Goal: Feedback & Contribution: Contribute content

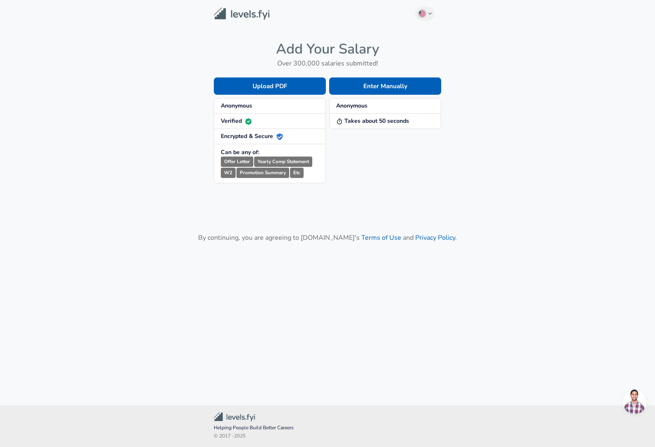
click at [407, 83] on button "Enter Manually" at bounding box center [385, 85] width 112 height 17
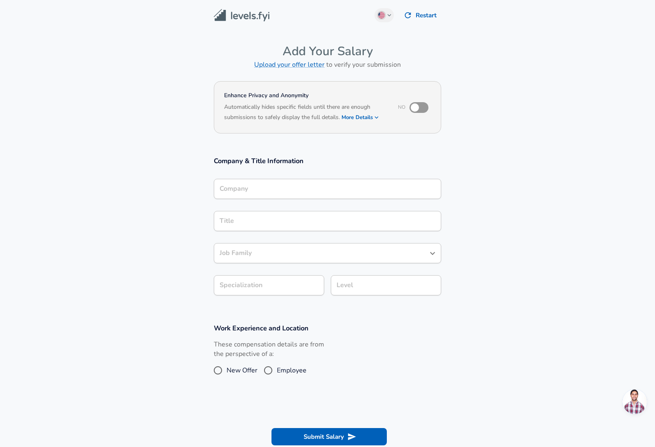
click at [360, 117] on button "More Details" at bounding box center [361, 118] width 38 height 12
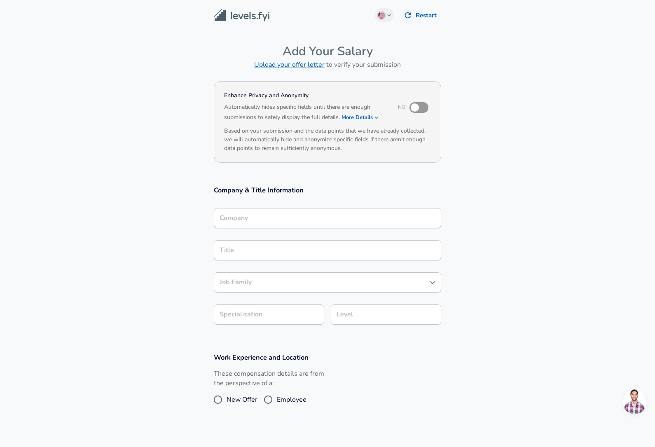
click at [368, 113] on button "More Details" at bounding box center [361, 118] width 38 height 12
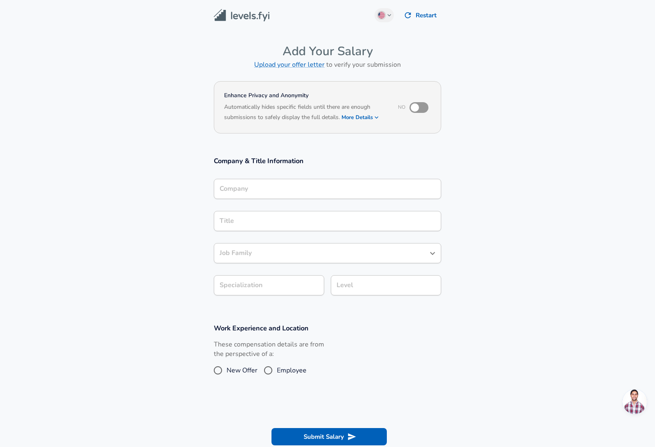
click at [383, 14] on img "button" at bounding box center [381, 15] width 7 height 7
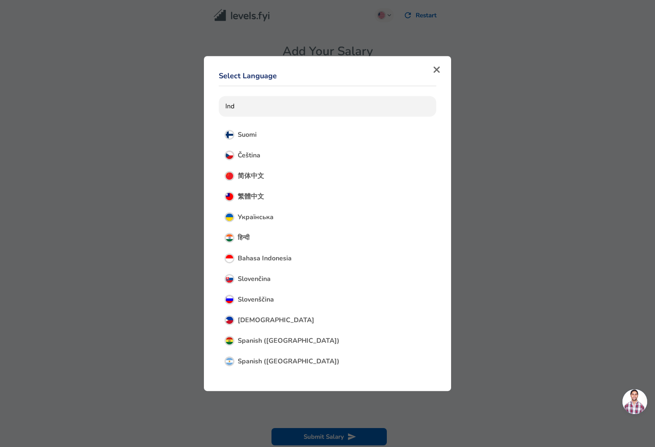
type input "Indi"
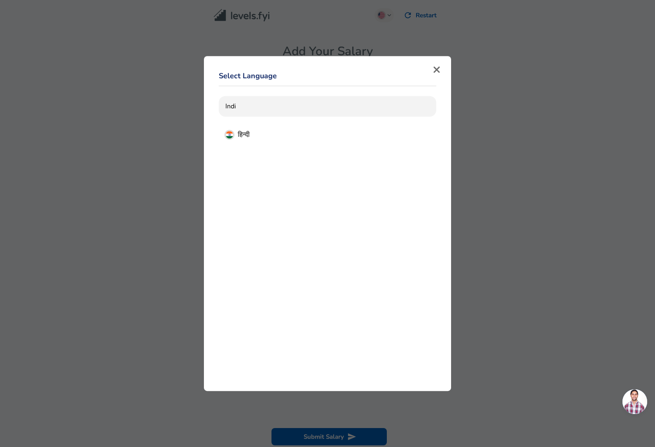
click at [301, 129] on button "हिन्दी" at bounding box center [328, 135] width 218 height 20
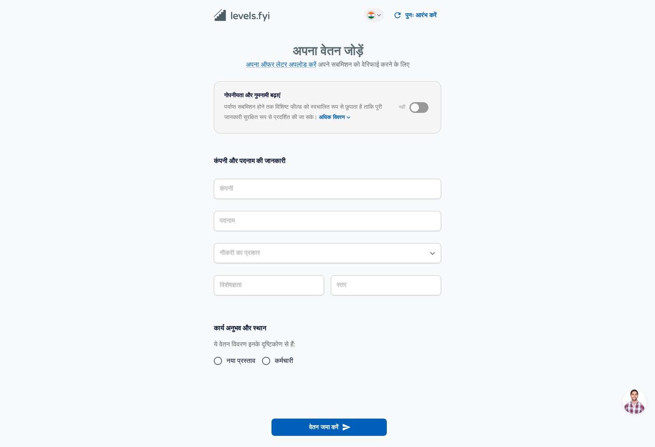
click at [371, 13] on img "button" at bounding box center [371, 15] width 7 height 7
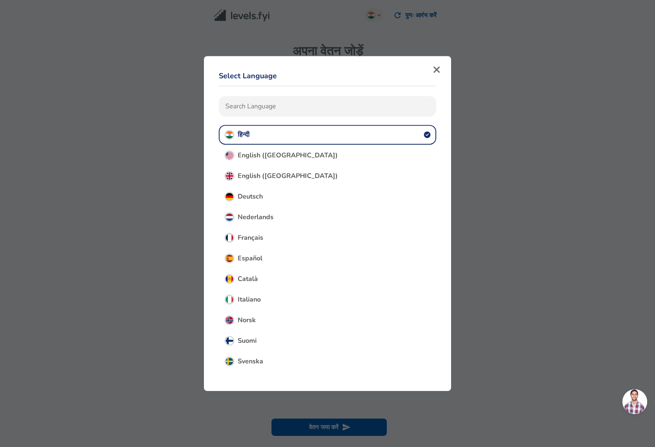
click at [307, 174] on button "English ([GEOGRAPHIC_DATA])" at bounding box center [328, 176] width 218 height 20
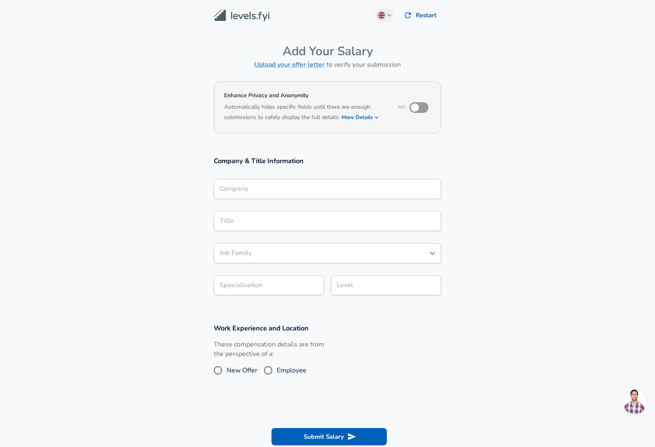
click at [364, 183] on input "Company" at bounding box center [328, 189] width 220 height 13
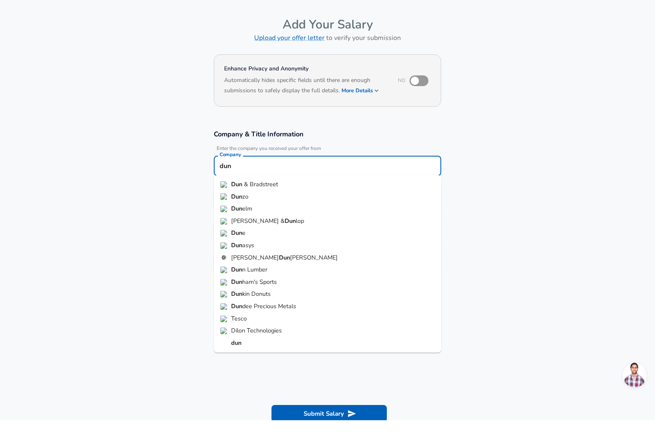
click at [309, 205] on li "Dun & Bradstreet" at bounding box center [327, 211] width 227 height 12
type input "Dun & Bradstreet"
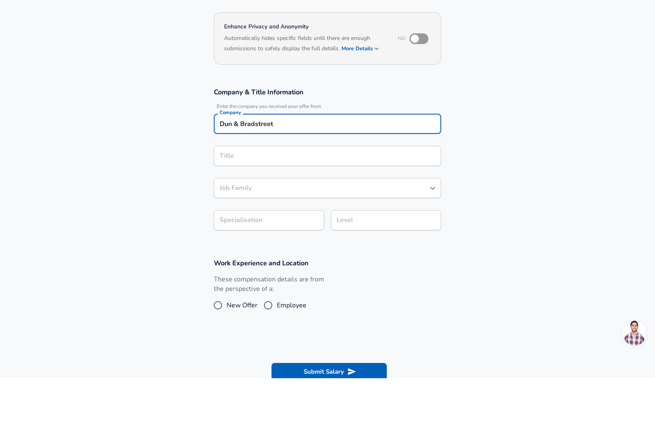
click at [379, 156] on div "Company & Title Information Enter the company you received your offer from Comp…" at bounding box center [327, 230] width 247 height 149
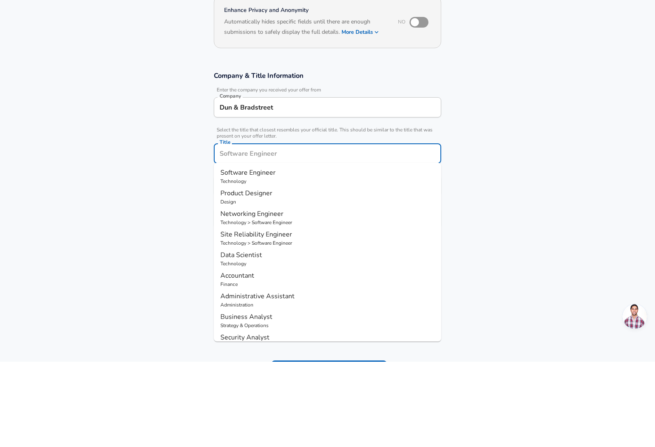
click at [291, 253] on p "Software Engineer" at bounding box center [327, 258] width 214 height 10
type input "Software Engineer"
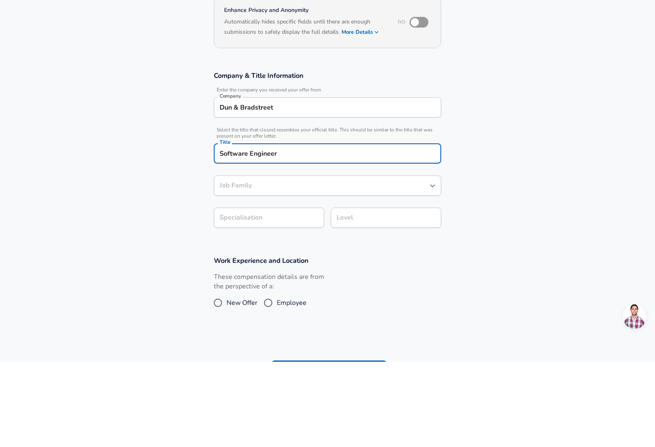
type input "Software Engineer"
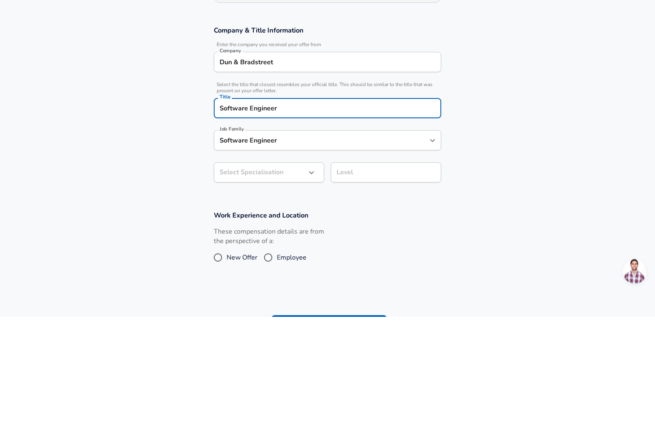
click at [296, 138] on body "English ([GEOGRAPHIC_DATA]) Change Restart Add Your Salary Upload your offer le…" at bounding box center [327, 223] width 655 height 447
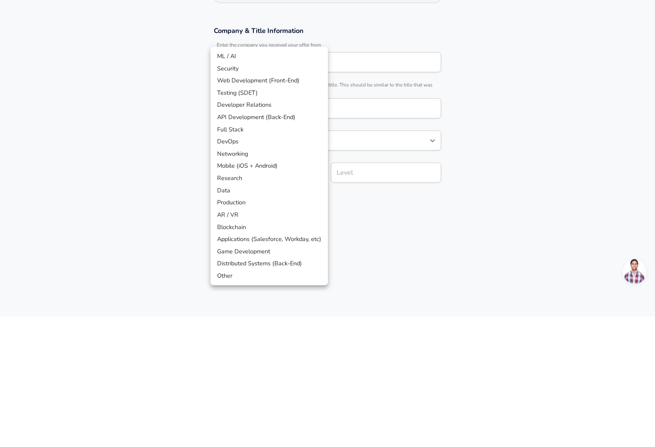
scroll to position [155, 0]
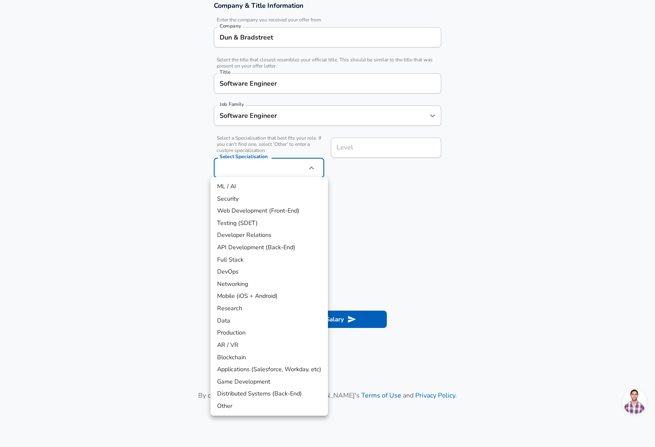
click at [269, 266] on li "DevOps" at bounding box center [269, 272] width 117 height 12
type input "DevOps"
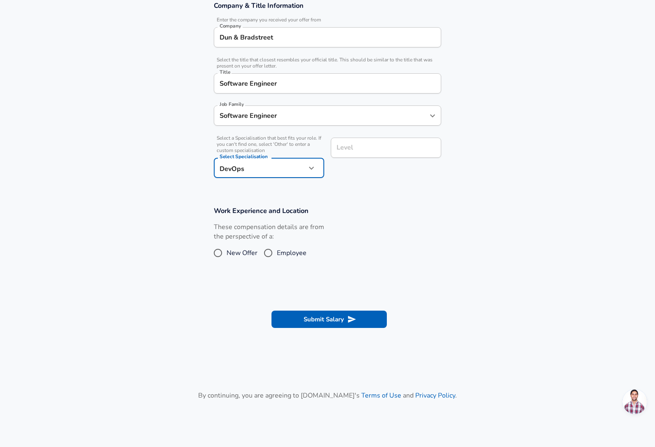
click at [391, 131] on div "Level Level" at bounding box center [382, 157] width 117 height 52
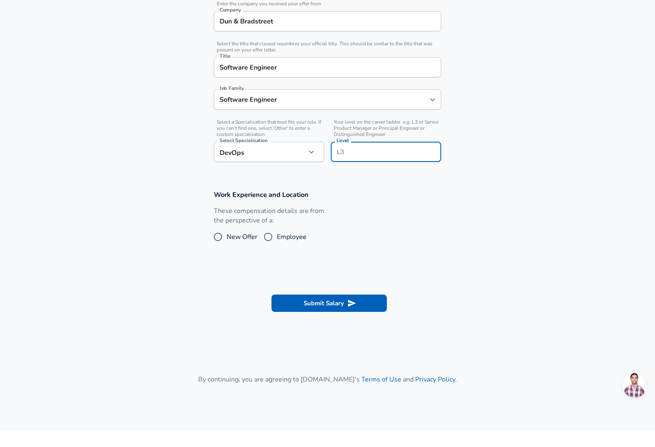
click at [377, 162] on input "Level" at bounding box center [386, 168] width 103 height 13
type input "l"
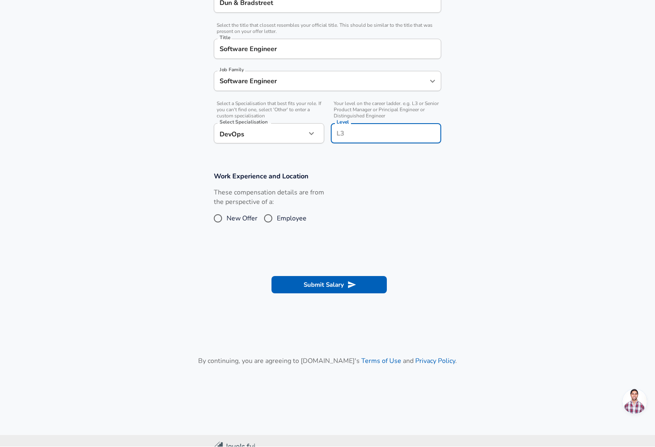
click at [220, 216] on div "These compensation details are from the perspective of a: New Offer Employee" at bounding box center [269, 210] width 110 height 44
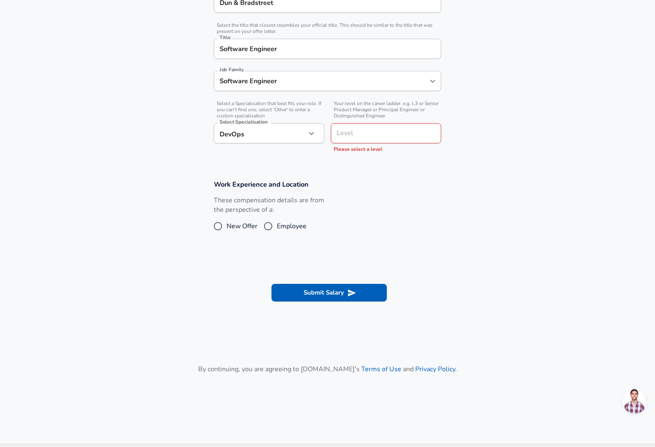
scroll to position [190, 0]
click at [388, 136] on input "Level" at bounding box center [386, 133] width 103 height 13
type input "l"
type input "L"
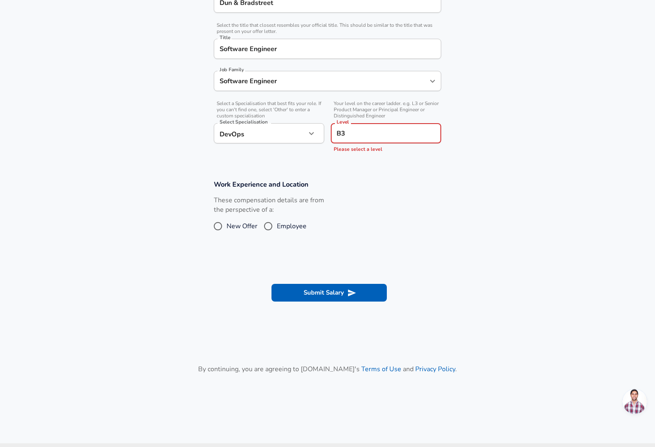
type input "B3"
click at [216, 223] on input "New Offer" at bounding box center [217, 226] width 17 height 13
radio input "true"
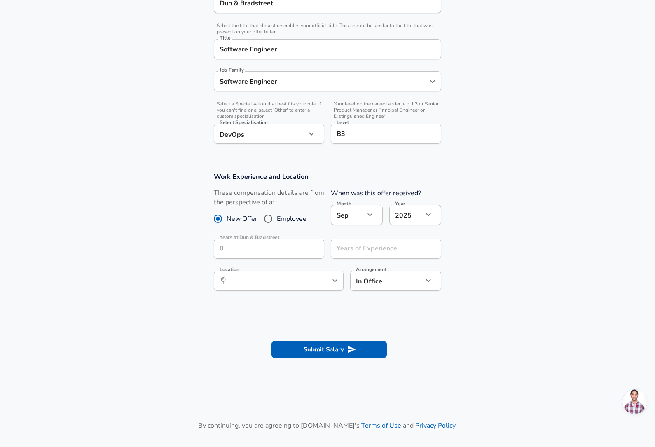
click at [262, 213] on input "Employee" at bounding box center [268, 218] width 17 height 13
radio input "true"
click at [290, 243] on input "Years at Dun & Bradstreet" at bounding box center [260, 249] width 92 height 20
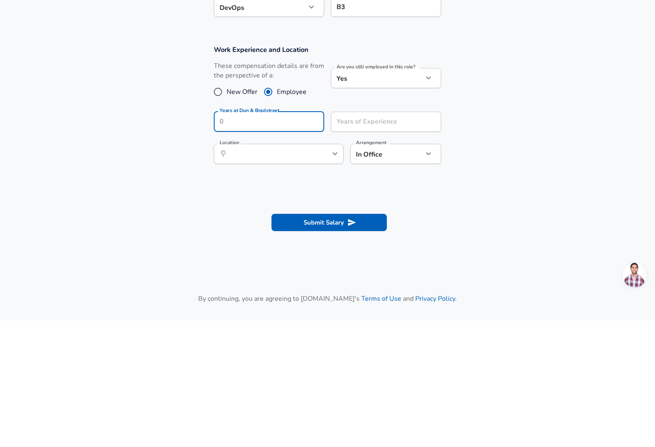
click at [398, 157] on body "English ([GEOGRAPHIC_DATA]) Change Restart Add Your Salary Upload your offer le…" at bounding box center [327, 33] width 655 height 447
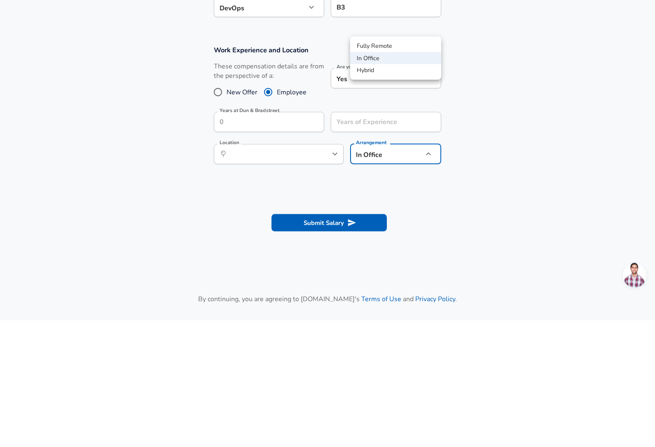
scroll to position [254, 0]
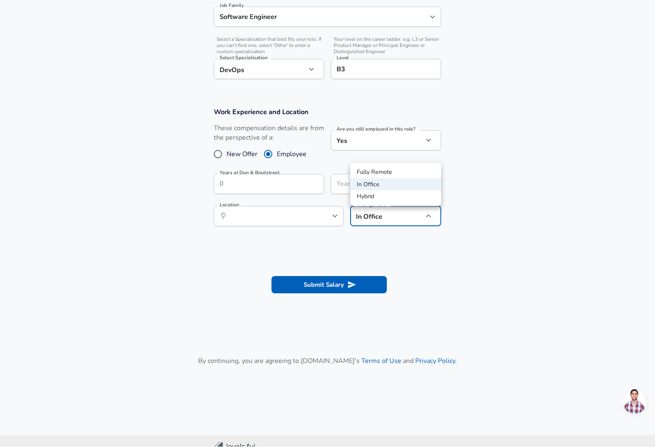
click at [401, 192] on li "Hybrid" at bounding box center [395, 197] width 91 height 12
type input "hybrid"
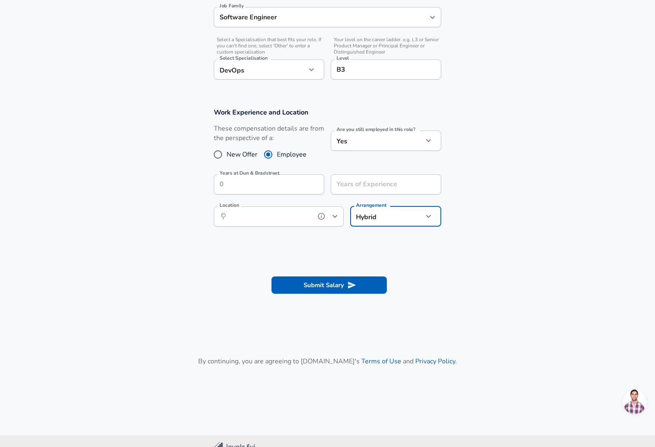
click at [298, 218] on input "Location" at bounding box center [269, 216] width 84 height 13
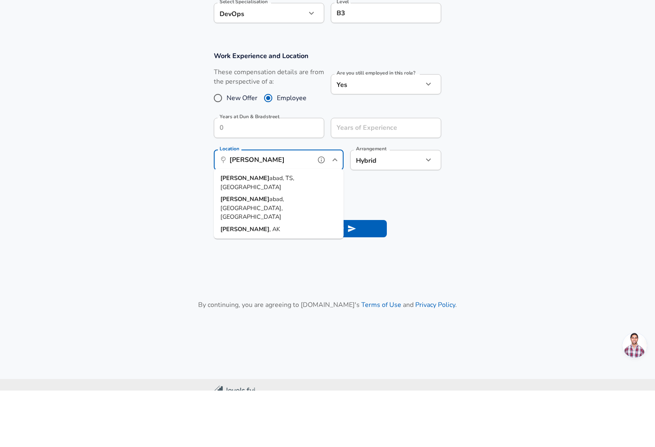
click at [303, 229] on li "[PERSON_NAME], TS, [GEOGRAPHIC_DATA]" at bounding box center [279, 239] width 130 height 21
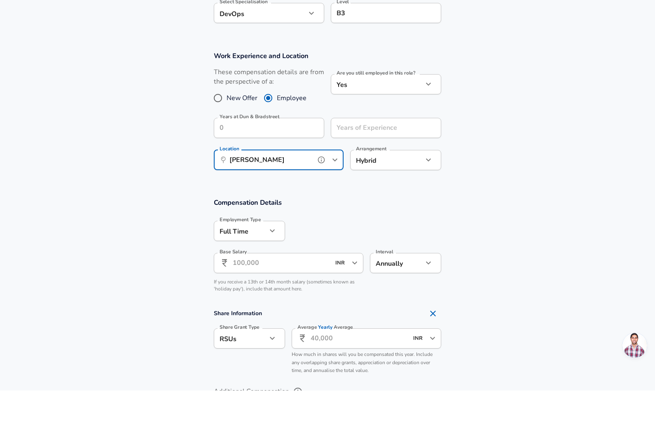
type input "[GEOGRAPHIC_DATA], [GEOGRAPHIC_DATA], [GEOGRAPHIC_DATA]"
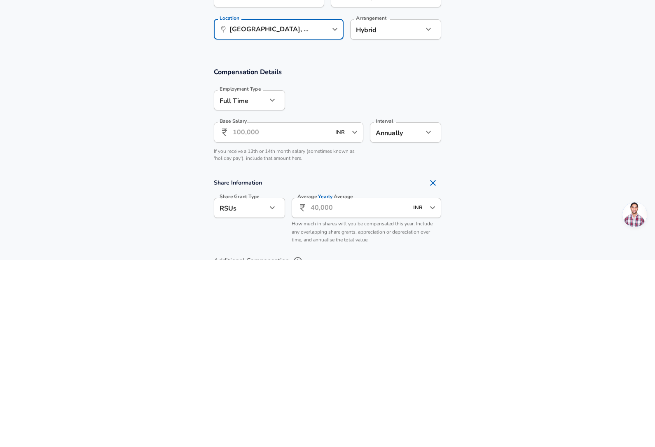
click at [273, 282] on icon "button" at bounding box center [272, 287] width 10 height 10
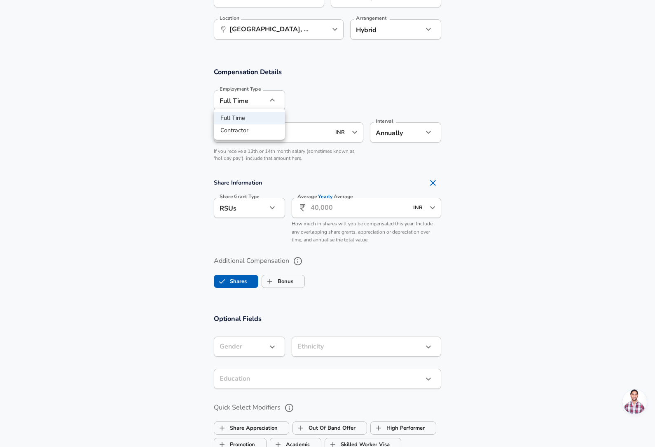
click at [68, 176] on div at bounding box center [327, 223] width 655 height 447
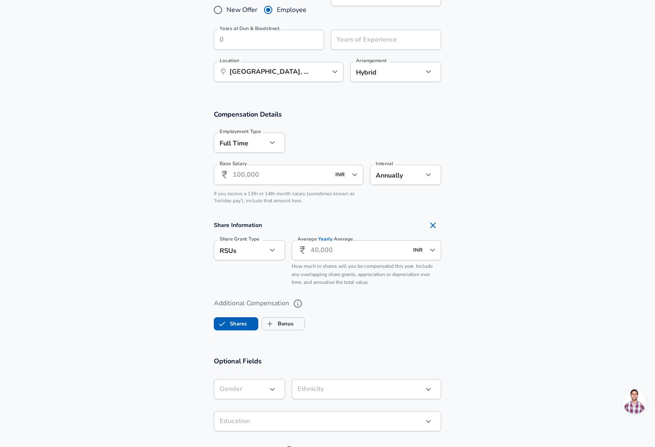
scroll to position [392, 0]
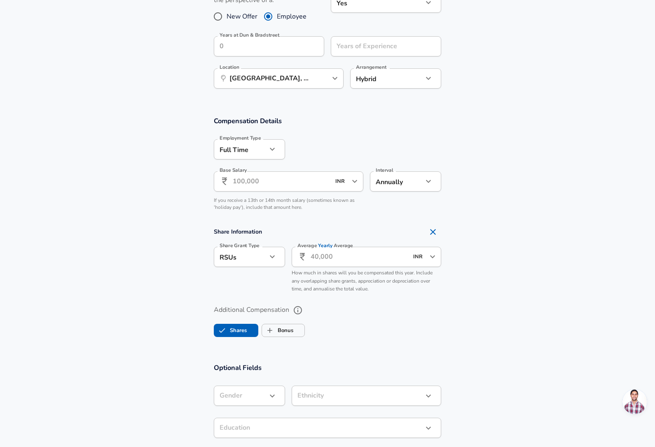
click at [292, 177] on input "Base Salary" at bounding box center [282, 181] width 98 height 20
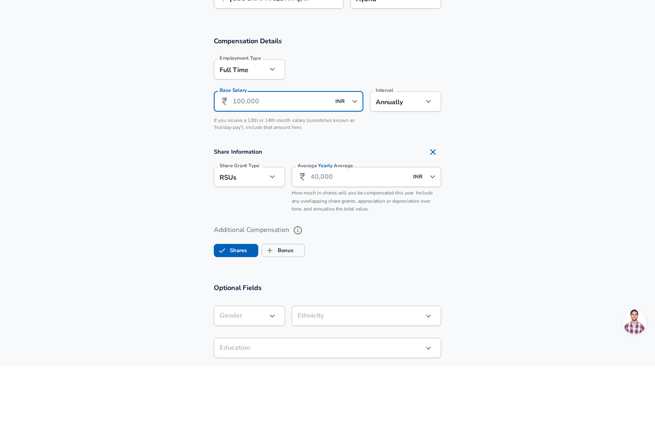
click at [437, 143] on section "Compensation Details Employment Type [DEMOGRAPHIC_DATA] full_time Employment Ty…" at bounding box center [327, 230] width 655 height 247
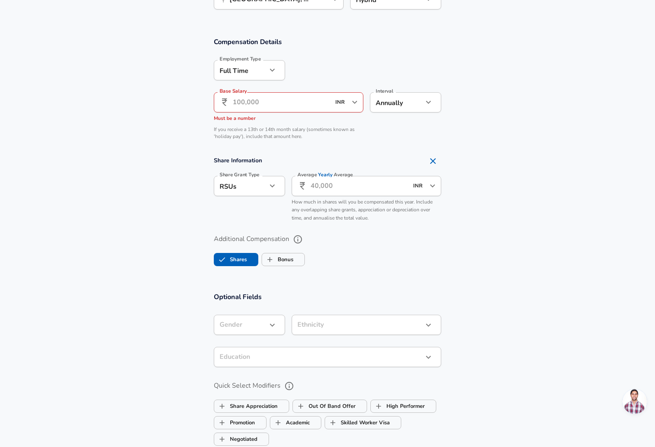
scroll to position [466, 0]
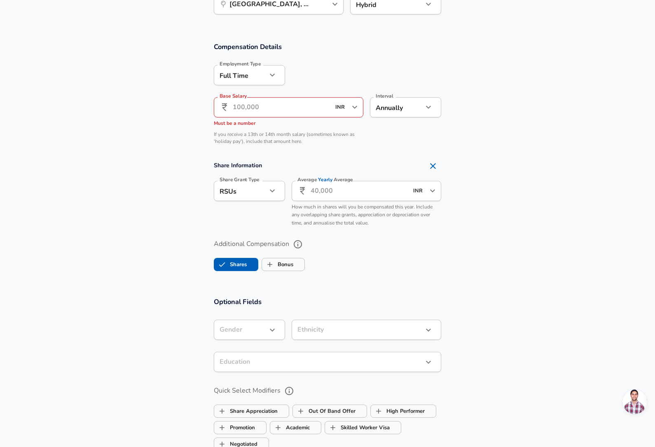
click at [301, 108] on input "Base Salary" at bounding box center [282, 107] width 98 height 20
click at [269, 192] on icon "button" at bounding box center [272, 191] width 10 height 10
click at [261, 230] on li "None" at bounding box center [249, 233] width 71 height 12
type input "none"
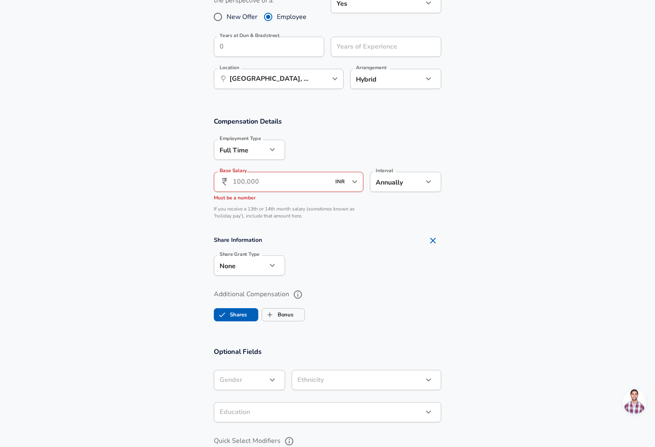
click at [290, 178] on input "Base Salary" at bounding box center [282, 182] width 98 height 20
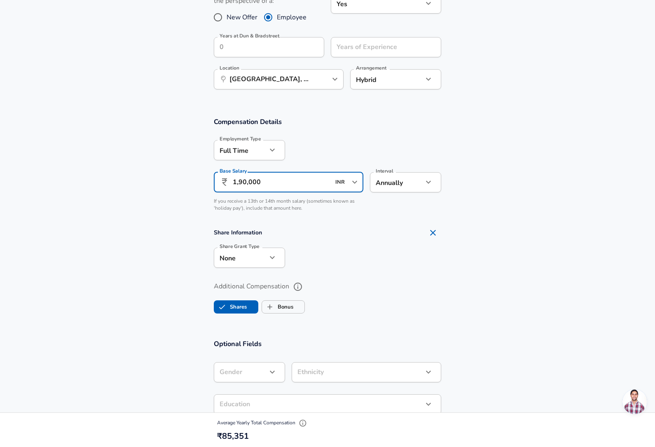
type input "19,00,000"
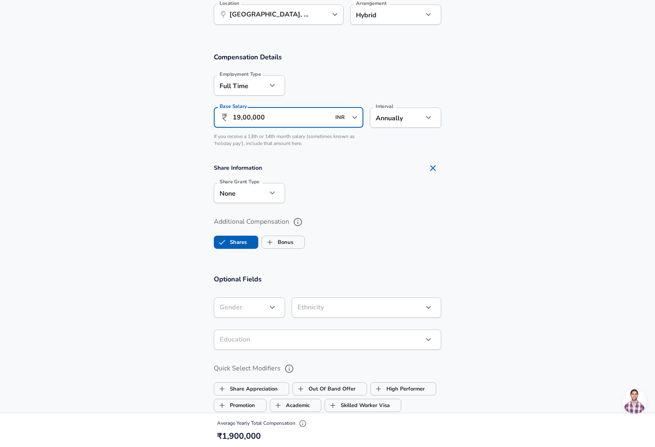
scroll to position [456, 0]
click at [293, 234] on label "Bonus" at bounding box center [277, 242] width 31 height 16
checkbox input "true"
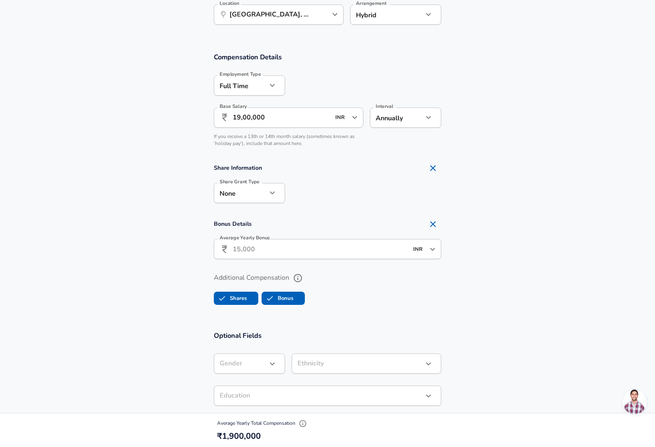
click at [351, 239] on input "Average Yearly Bonus" at bounding box center [321, 249] width 176 height 20
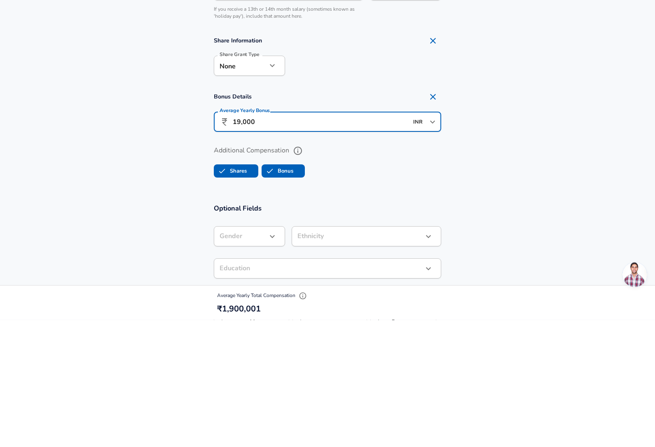
type input "1,90,000"
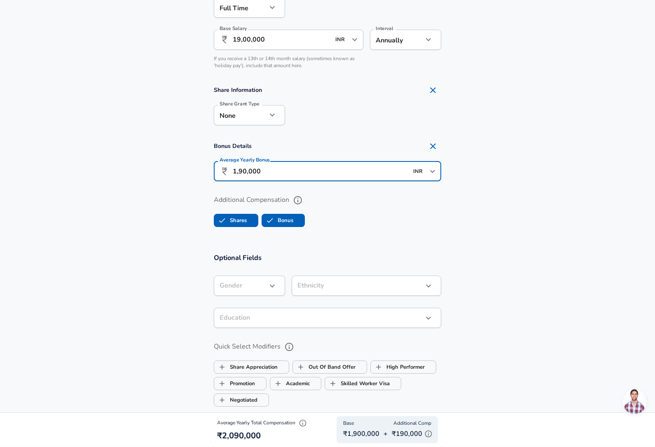
scroll to position [533, 0]
click at [271, 288] on icon "button" at bounding box center [272, 286] width 10 height 10
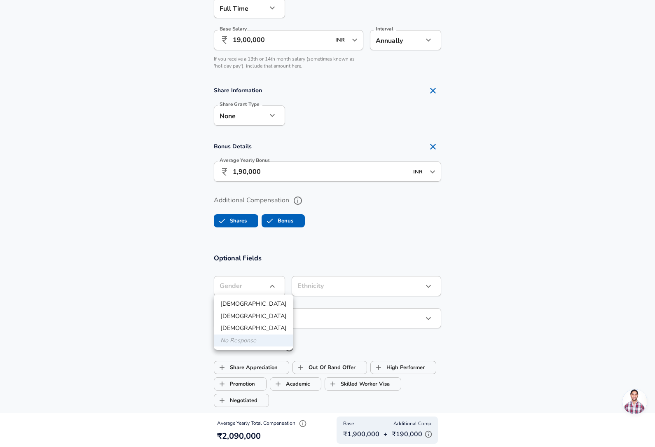
click at [272, 301] on li "[DEMOGRAPHIC_DATA]" at bounding box center [254, 304] width 80 height 12
type input "[DEMOGRAPHIC_DATA]"
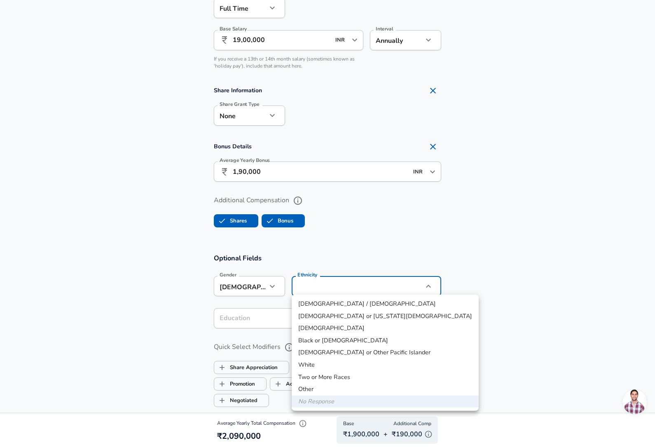
click at [508, 221] on div at bounding box center [327, 223] width 655 height 447
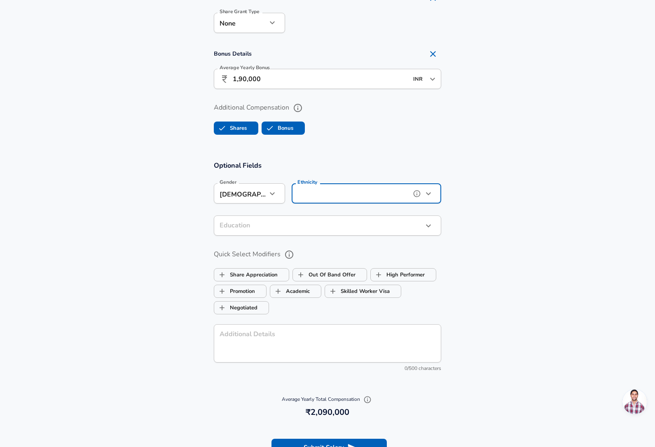
scroll to position [623, 0]
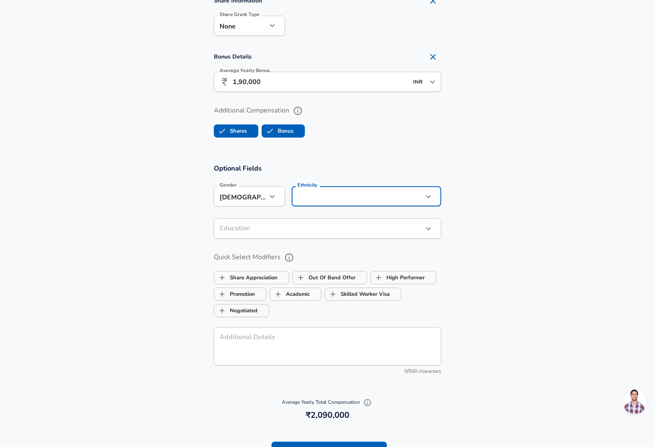
click at [341, 277] on label "Out Of Band Offer" at bounding box center [324, 278] width 63 height 16
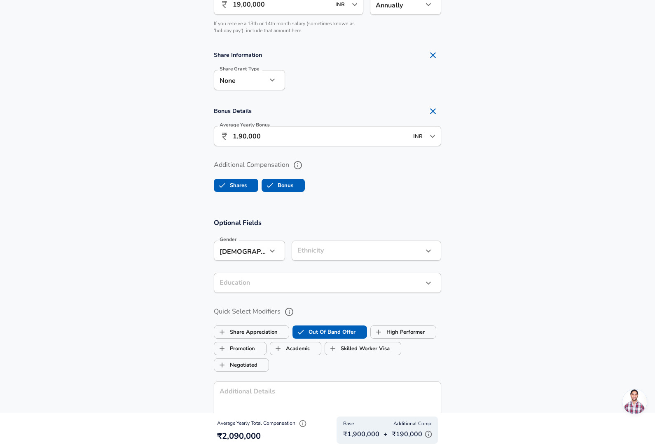
scroll to position [568, 0]
click at [334, 326] on label "Out Of Band Offer" at bounding box center [324, 333] width 63 height 16
checkbox input "false"
click at [221, 363] on input "Negotiated" at bounding box center [222, 366] width 16 height 16
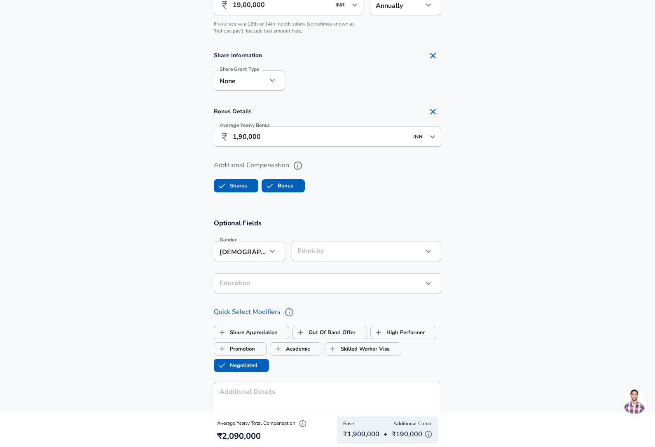
checkbox input "false"
click at [349, 330] on label "Out Of Band Offer" at bounding box center [324, 333] width 63 height 16
checkbox input "true"
click at [288, 309] on icon "help" at bounding box center [289, 312] width 10 height 10
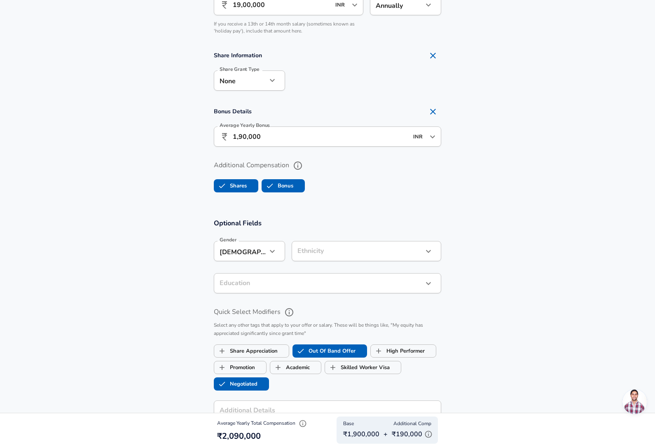
click at [349, 346] on label "Out Of Band Offer" at bounding box center [324, 351] width 63 height 16
checkbox input "false"
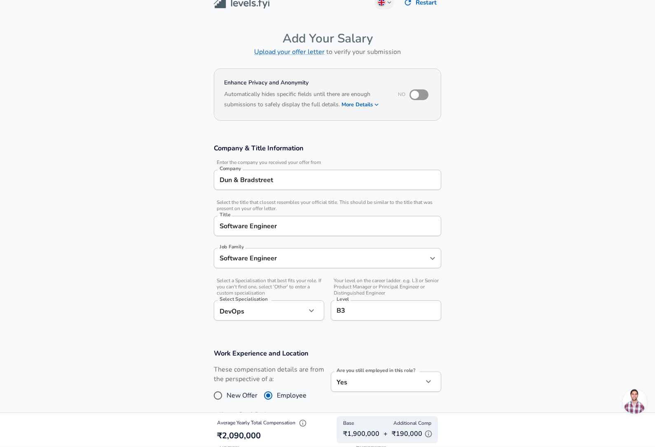
scroll to position [0, 0]
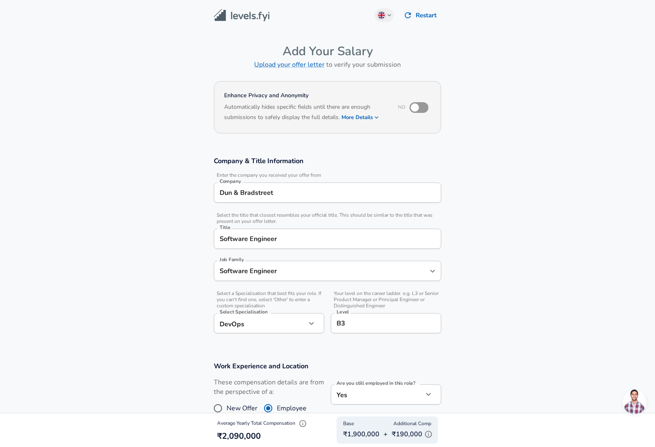
click at [398, 236] on input "Software Engineer" at bounding box center [328, 238] width 220 height 13
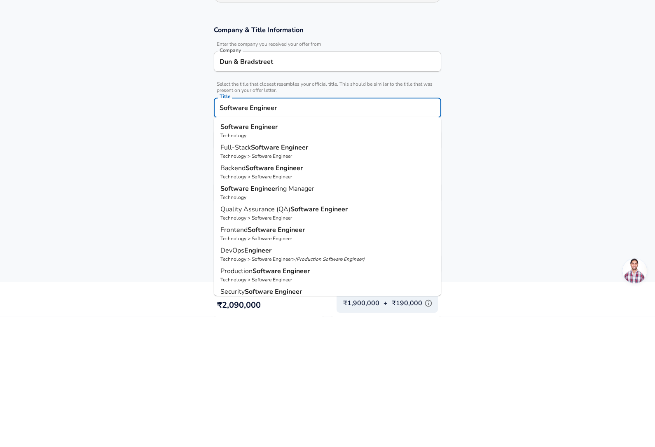
click at [358, 232] on input "Software Engineer" at bounding box center [328, 238] width 220 height 13
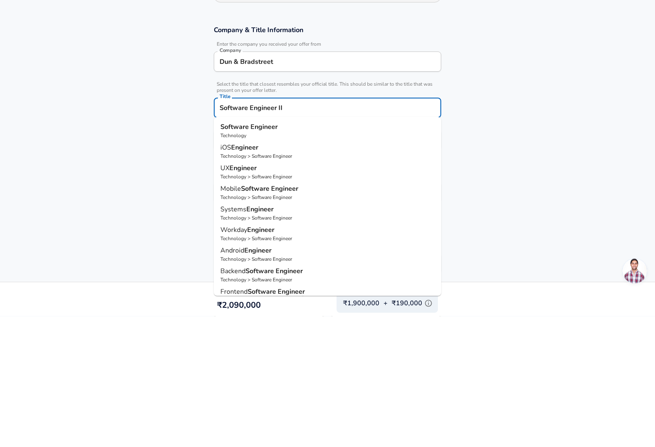
scroll to position [131, 0]
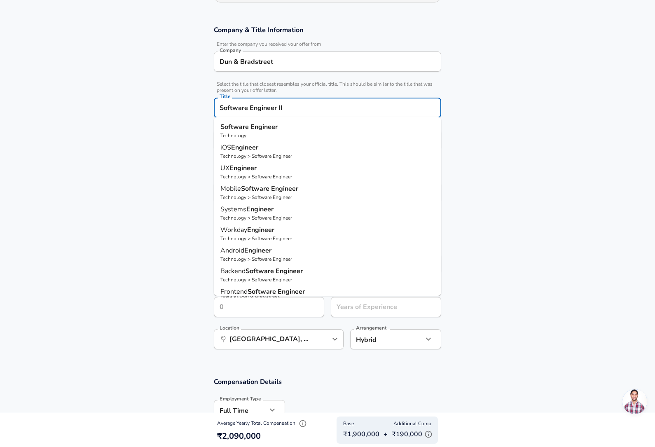
type input "Software Engineer II"
click at [109, 296] on section "Work Experience and Location These compensation details are from the perspectiv…" at bounding box center [327, 294] width 655 height 147
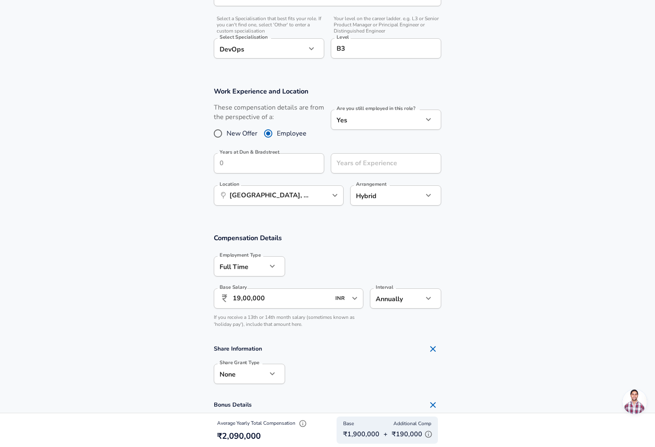
scroll to position [266, 0]
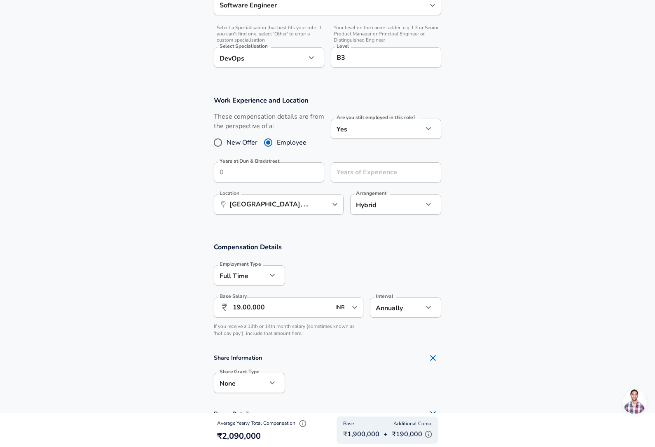
click at [85, 240] on section "Compensation Details Employment Type [DEMOGRAPHIC_DATA] full_time Employment Ty…" at bounding box center [327, 372] width 655 height 279
click at [301, 167] on input "Years at Dun & Bradstreet" at bounding box center [260, 172] width 92 height 20
click at [413, 169] on input "Years of Experience" at bounding box center [377, 172] width 92 height 20
type input "3"
click at [290, 169] on input "Years at Dun & Bradstreet" at bounding box center [260, 172] width 92 height 20
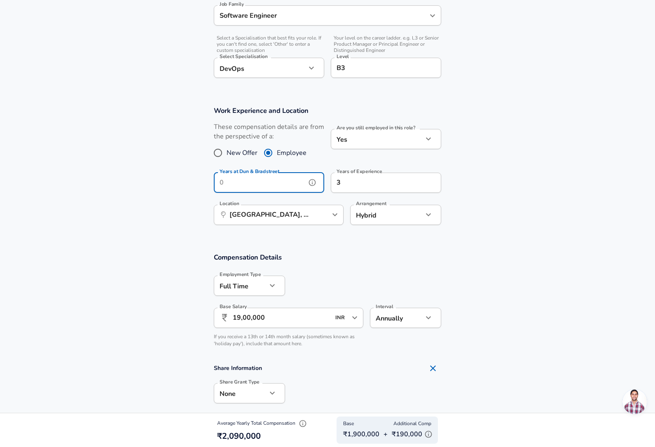
scroll to position [255, 0]
click at [311, 180] on icon "help" at bounding box center [312, 182] width 8 height 8
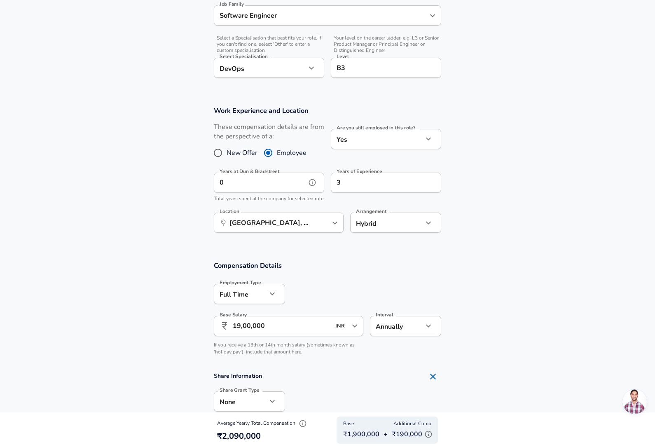
click at [313, 180] on icon "help" at bounding box center [312, 182] width 8 height 8
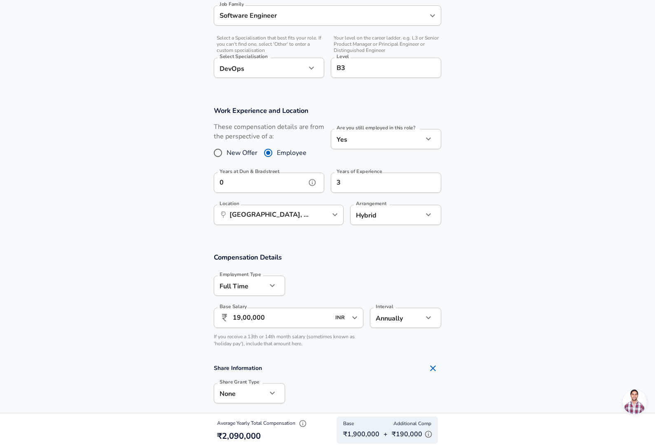
click at [310, 178] on icon "help" at bounding box center [312, 182] width 8 height 8
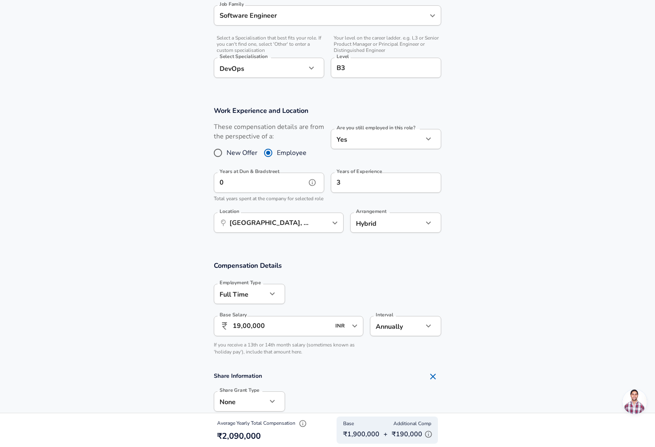
click at [288, 176] on input "0" at bounding box center [260, 183] width 92 height 20
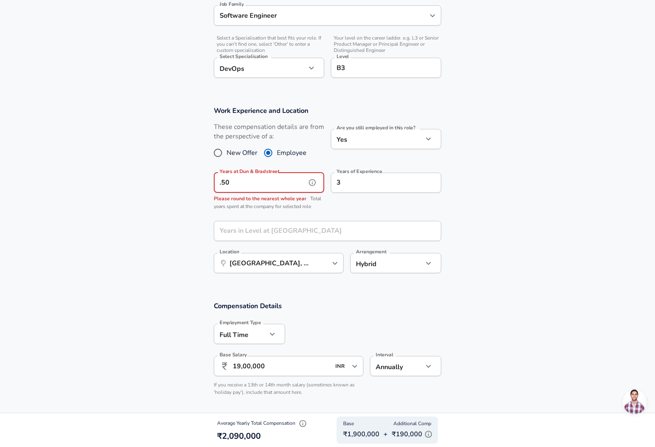
click at [283, 185] on input ".50" at bounding box center [260, 183] width 92 height 20
type input "."
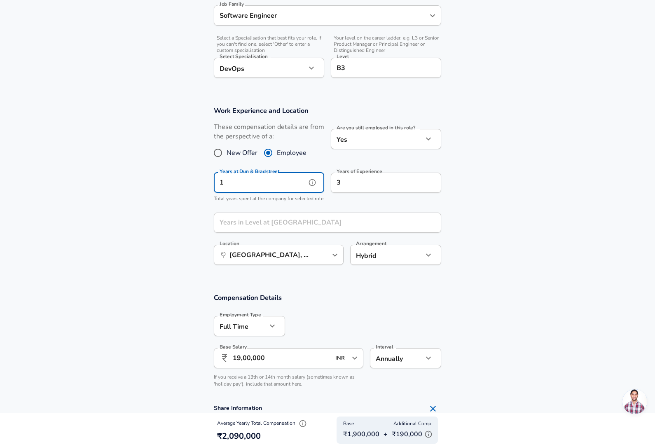
type input "1"
click at [574, 204] on section "Work Experience and Location These compensation details are from the perspectiv…" at bounding box center [327, 189] width 655 height 187
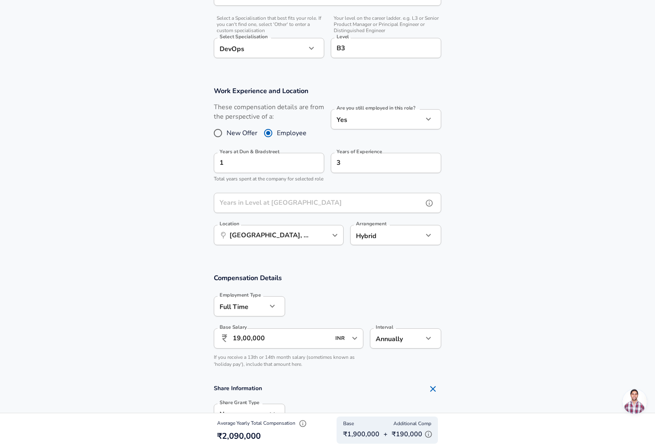
click at [382, 202] on input "Years in Level at [GEOGRAPHIC_DATA]" at bounding box center [318, 203] width 209 height 20
type input "1"
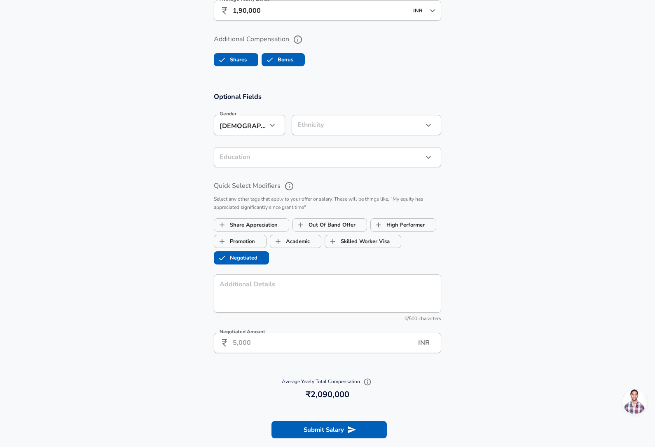
scroll to position [730, 0]
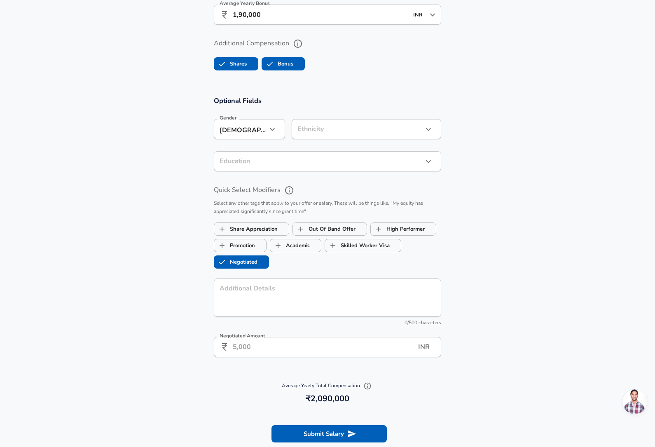
click at [221, 266] on ul "Share Appreciation Out Of Band Offer High Performer Promotion Academic Skilled …" at bounding box center [327, 243] width 227 height 49
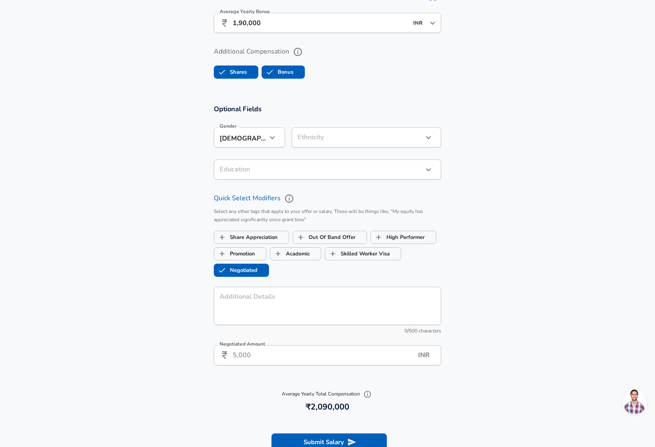
click at [308, 241] on input "Out Of Band Offer" at bounding box center [301, 237] width 16 height 16
click at [217, 275] on input "Negotiated" at bounding box center [222, 270] width 16 height 16
checkbox input "true"
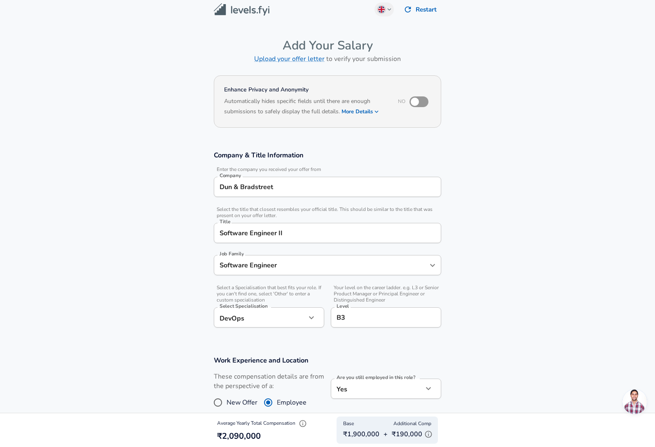
scroll to position [0, 0]
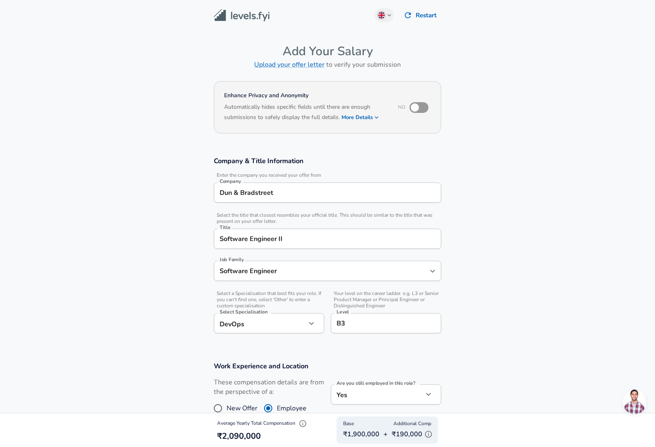
click at [359, 116] on button "More Details" at bounding box center [361, 118] width 38 height 12
checkbox input "false"
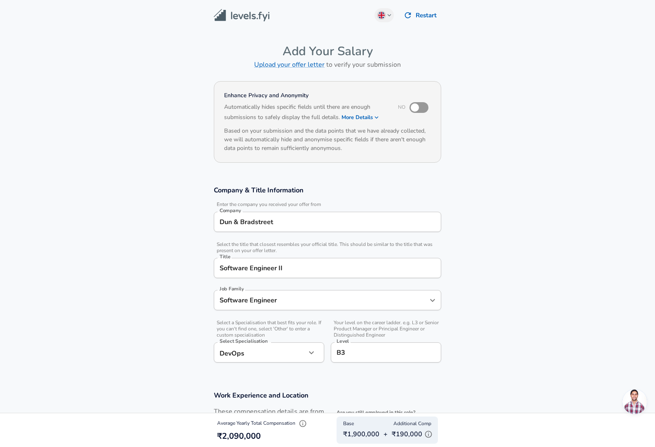
click at [422, 108] on input "checkbox" at bounding box center [414, 108] width 47 height 16
checkbox input "true"
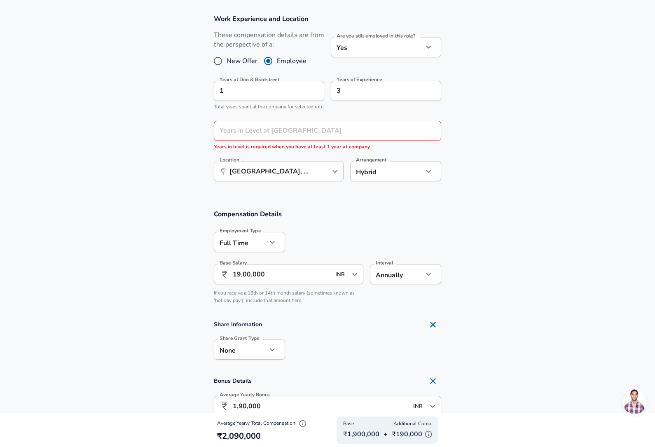
scroll to position [376, 0]
click at [393, 87] on input "3" at bounding box center [377, 92] width 92 height 20
click at [425, 91] on icon "help" at bounding box center [429, 91] width 8 height 8
click at [401, 94] on input "3" at bounding box center [377, 92] width 92 height 20
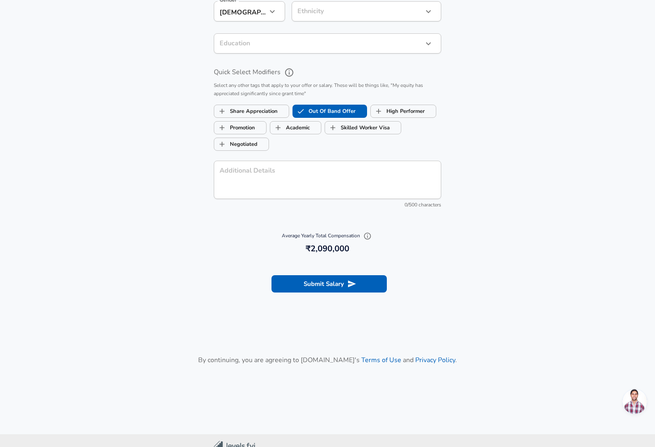
click at [380, 289] on button "Submit Salary" at bounding box center [329, 284] width 115 height 17
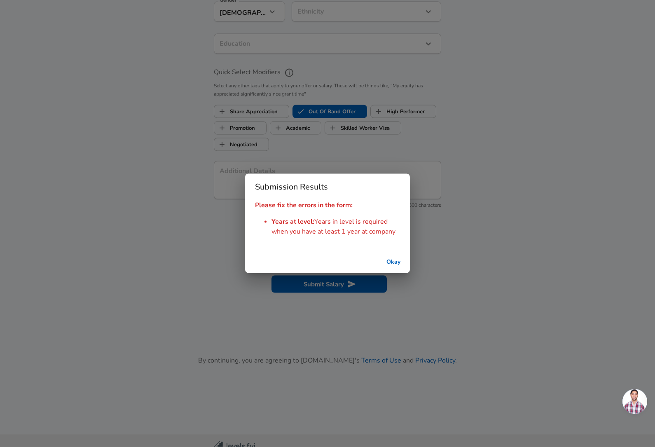
scroll to position [886, 0]
click at [391, 270] on button "Okay" at bounding box center [393, 262] width 26 height 15
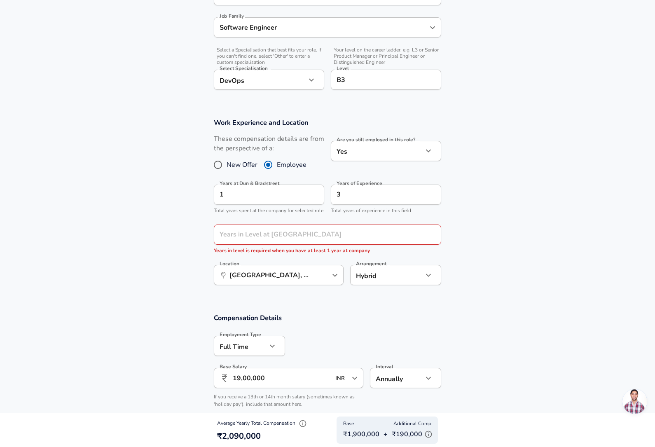
scroll to position [235, 0]
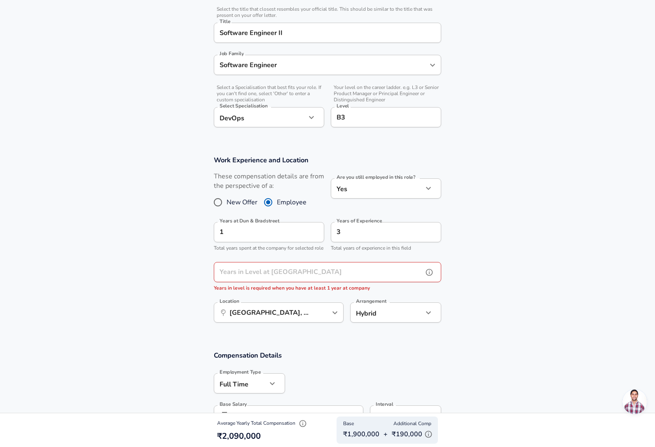
click at [230, 282] on input "Years in Level at [GEOGRAPHIC_DATA]" at bounding box center [318, 272] width 209 height 20
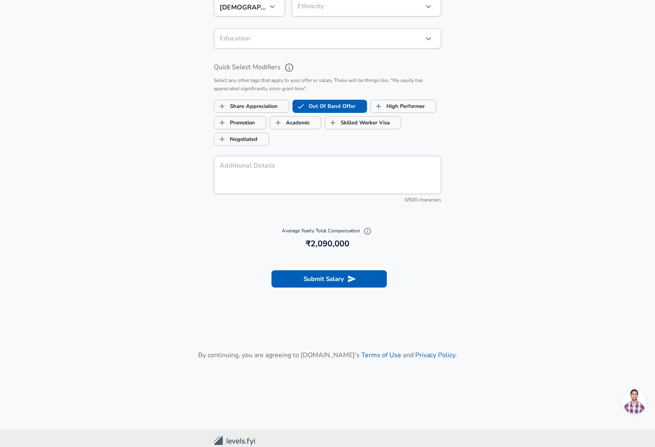
scroll to position [882, 0]
type input "1"
click at [297, 283] on button "Submit Salary" at bounding box center [329, 279] width 115 height 17
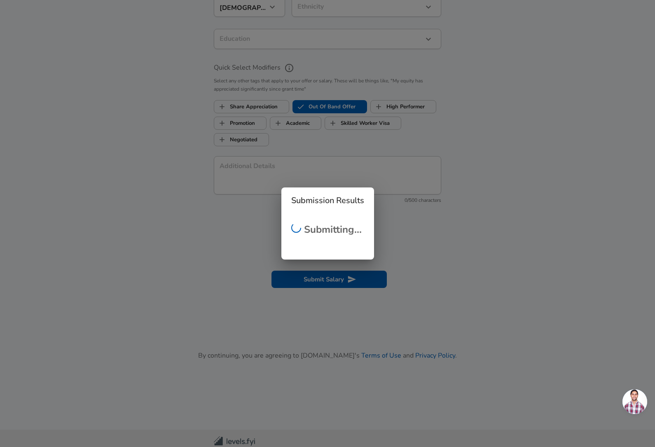
checkbox input "false"
